Goal: Task Accomplishment & Management: Use online tool/utility

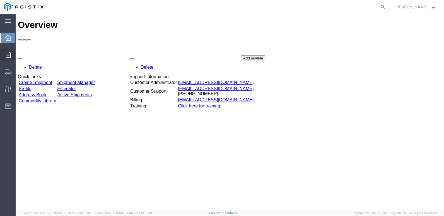
click at [19, 54] on span "Orders" at bounding box center [17, 54] width 4 height 11
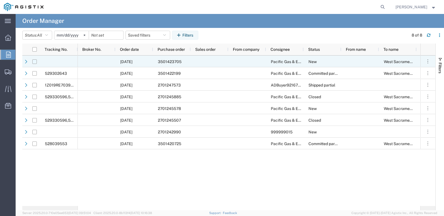
click at [35, 62] on input "Press Space to toggle row selection (unchecked)" at bounding box center [34, 61] width 4 height 4
checkbox input "true"
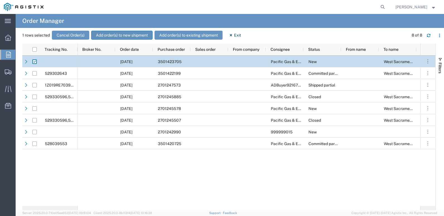
click at [119, 34] on button "Add order(s) to new shipment" at bounding box center [121, 35] width 61 height 9
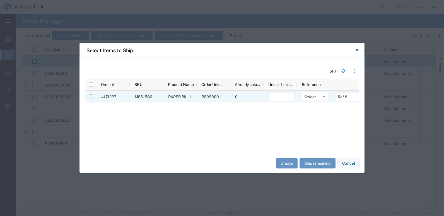
click at [91, 98] on input "Press Space to toggle row selection (unchecked)" at bounding box center [91, 97] width 4 height 4
checkbox input "true"
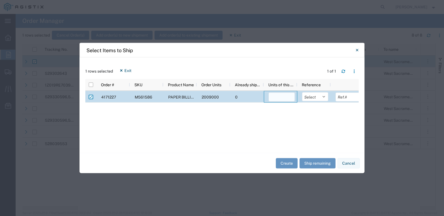
click at [281, 98] on input "number" at bounding box center [282, 97] width 26 height 9
type input "2008638"
click at [291, 163] on button "Create" at bounding box center [287, 163] width 22 height 10
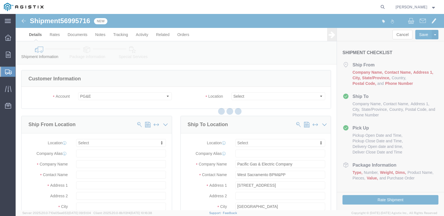
select select
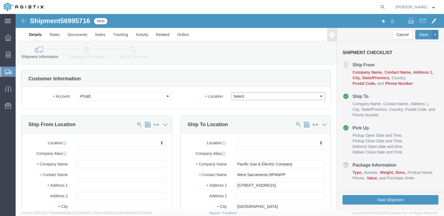
click select "Select All Others [GEOGRAPHIC_DATA] [GEOGRAPHIC_DATA] [GEOGRAPHIC_DATA] [GEOGRA…"
select select "23082"
click select "Select All Others [GEOGRAPHIC_DATA] [GEOGRAPHIC_DATA] [GEOGRAPHIC_DATA] [GEOGRA…"
drag, startPoint x: 76, startPoint y: 150, endPoint x: 222, endPoint y: 160, distance: 146.3
click input "text"
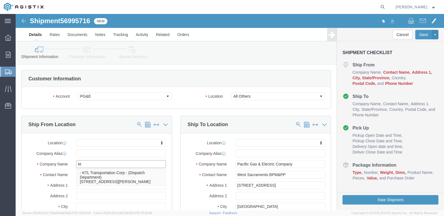
type input "ktl"
click p "- KTL Transportation Corp - (Dispatch Department) [STREET_ADDRESS][PERSON_NAME]"
select select "CA"
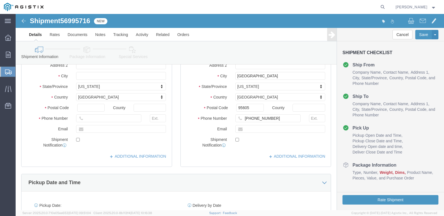
scroll to position [139, 0]
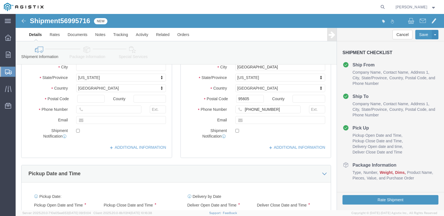
type input "KTL Transportation Corp"
click icon
click input "text"
type input "m"
type input "[PERSON_NAME][EMAIL_ADDRESS][PERSON_NAME][DOMAIN_NAME]"
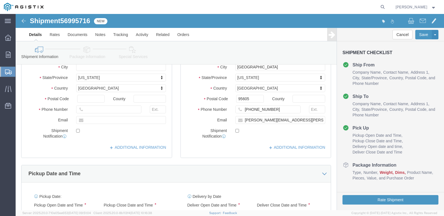
click label
click input "checkbox"
click label
click input "checkbox"
checkbox input "true"
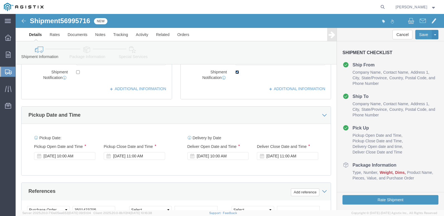
scroll to position [223, 0]
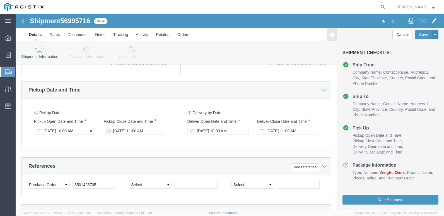
click div "[DATE] 10:00 AM"
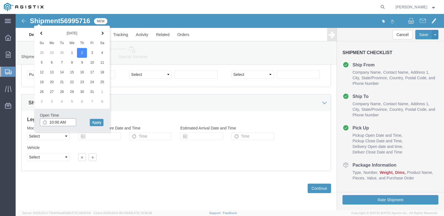
click input "10:00 AM"
type input "8:00 AM"
click button "Apply"
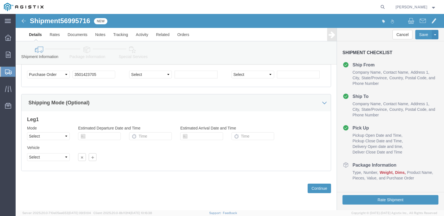
click div "Leg 1 Mode Select Air Less than Truckload Multi-Leg Ocean Freight Rail Small Pa…"
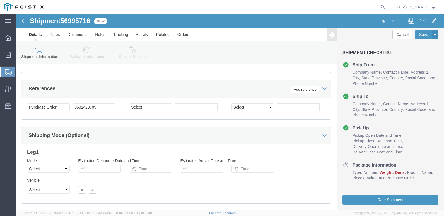
scroll to position [222, 0]
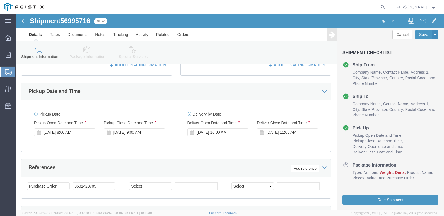
drag, startPoint x: 120, startPoint y: 119, endPoint x: 121, endPoint y: 121, distance: 3.1
click div "[DATE] 9:00 AM"
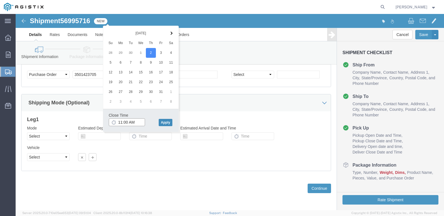
type input "11:00 AM"
click button "Apply"
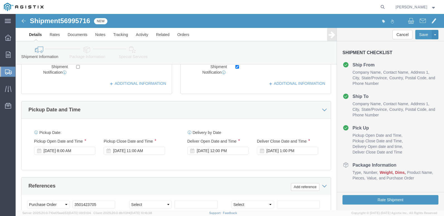
scroll to position [194, 0]
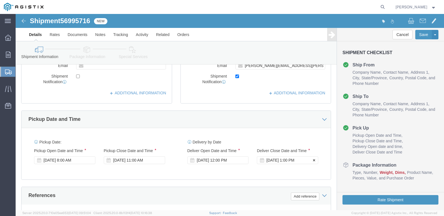
click div "[DATE] 1:00 PM"
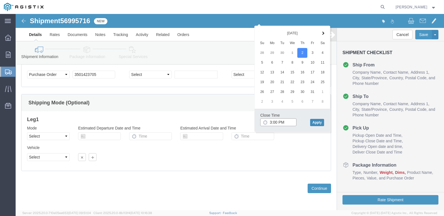
type input "3:00 PM"
click button "Apply"
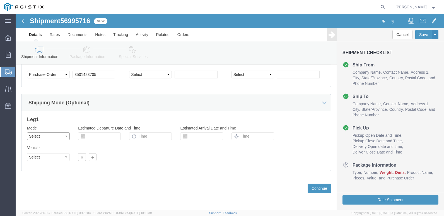
click select "Select Air Less than Truckload Multi-Leg Ocean Freight Rail Small Parcel Truckl…"
select select "TL"
click select "Select Air Less than Truckload Multi-Leg Ocean Freight Rail Small Parcel Truckl…"
click select "Select 1-Ton (PSS) 10 Wheel 10 Yard Dump Truck 20 Yard Dump Truck Bobtail Botto…"
select select "COTR"
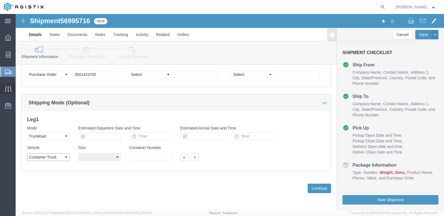
click select "Select 1-Ton (PSS) 10 Wheel 10 Yard Dump Truck 20 Yard Dump Truck Bobtail Botto…"
click select "Select 40 Feet 20 Feet 45 Feet 35 Feet 28 Feet 53 Feet 48 Feet"
select select "53FT"
click select "Select 40 Feet 20 Feet 45 Feet 35 Feet 28 Feet 53 Feet 48 Feet"
click button "Continue"
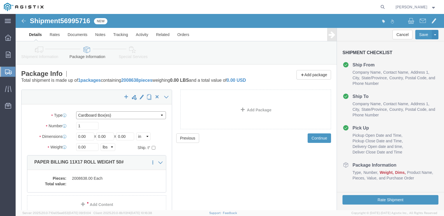
click select "Select Bulk Bundle(s) Cardboard Box(es) Carton(s) Crate(s) Drum(s) (Fiberboard)…"
select select "ROLL"
click select "Select Bulk Bundle(s) Cardboard Box(es) Carton(s) Crate(s) Drum(s) (Fiberboard)…"
click input "1"
type input "40"
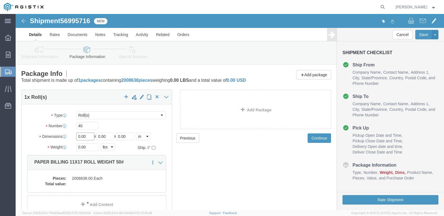
click input "0.00"
type input "0"
type input "48"
click input "0.00"
type input "0"
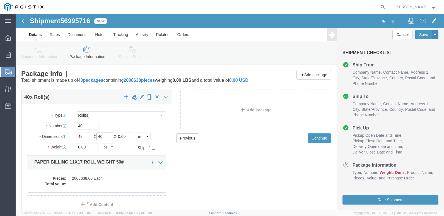
type input "40"
click input "0.00"
type input "0"
type input "52"
click input "0.00"
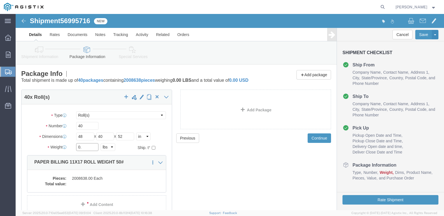
type input "0"
type input "39530"
click dd "2008638.00 Each"
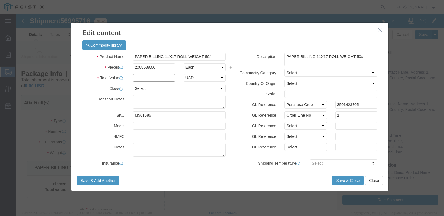
click input "text"
type input "1.00"
click select "Select 50 55 60 65 70 85 92.5 100 125 175 250 300 400"
select select "55"
click select "Select 50 55 60 65 70 85 92.5 100 125 175 250 300 400"
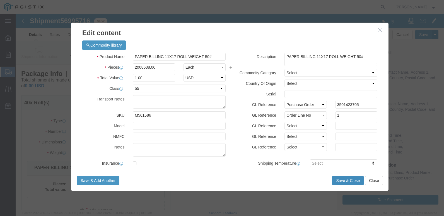
click button "Save & Close"
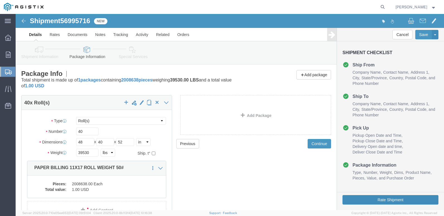
click button "Rate Shipment"
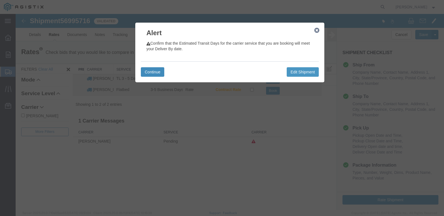
click at [158, 71] on button "Continue" at bounding box center [152, 71] width 23 height 9
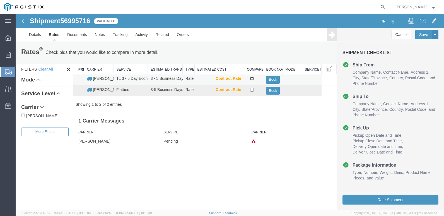
click at [253, 79] on input "checkbox" at bounding box center [252, 79] width 4 height 4
checkbox input "true"
click at [275, 76] on button "Book" at bounding box center [273, 80] width 14 height 8
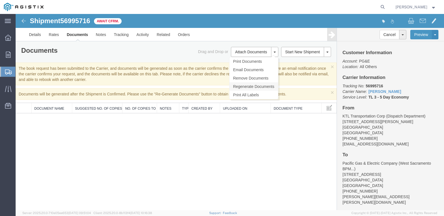
click at [256, 84] on link "Regenerate Documents" at bounding box center [254, 86] width 49 height 8
